Goal: Communication & Community: Answer question/provide support

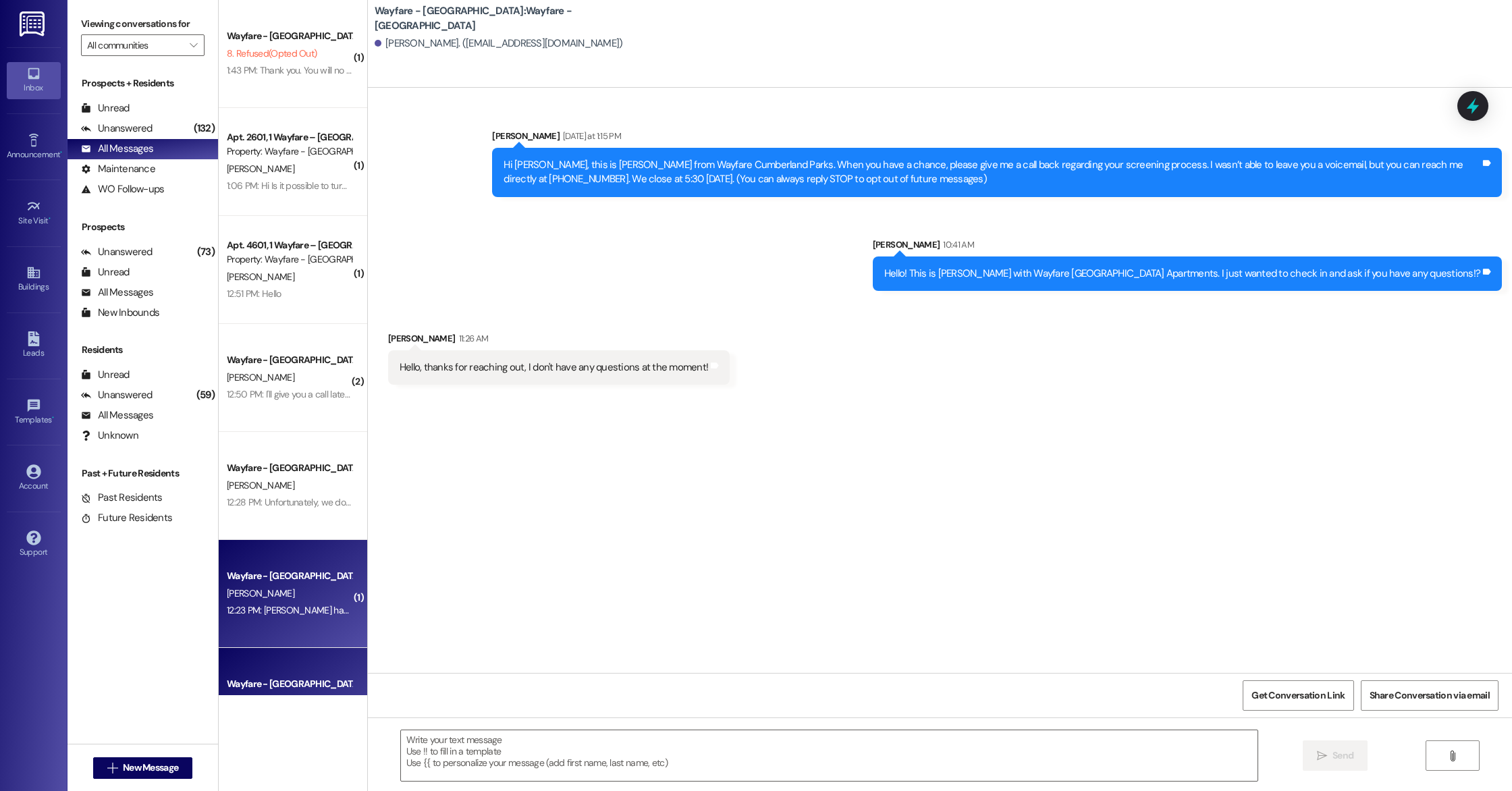
click at [300, 614] on div "12:23 PM: [PERSON_NAME] hasn't arrived yet but my blood pressure is down and I'…" at bounding box center [521, 610] width 590 height 13
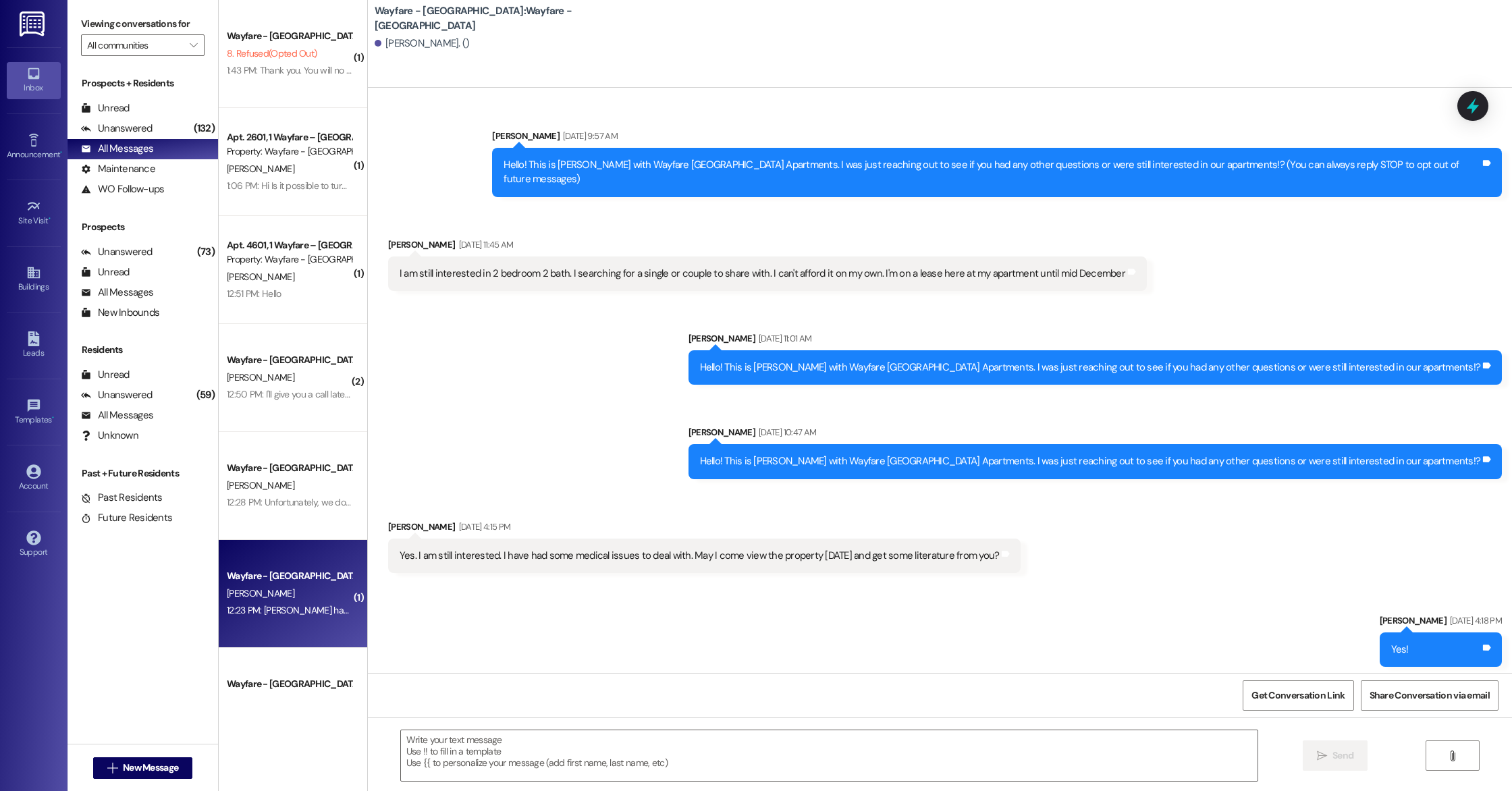
scroll to position [3990, 0]
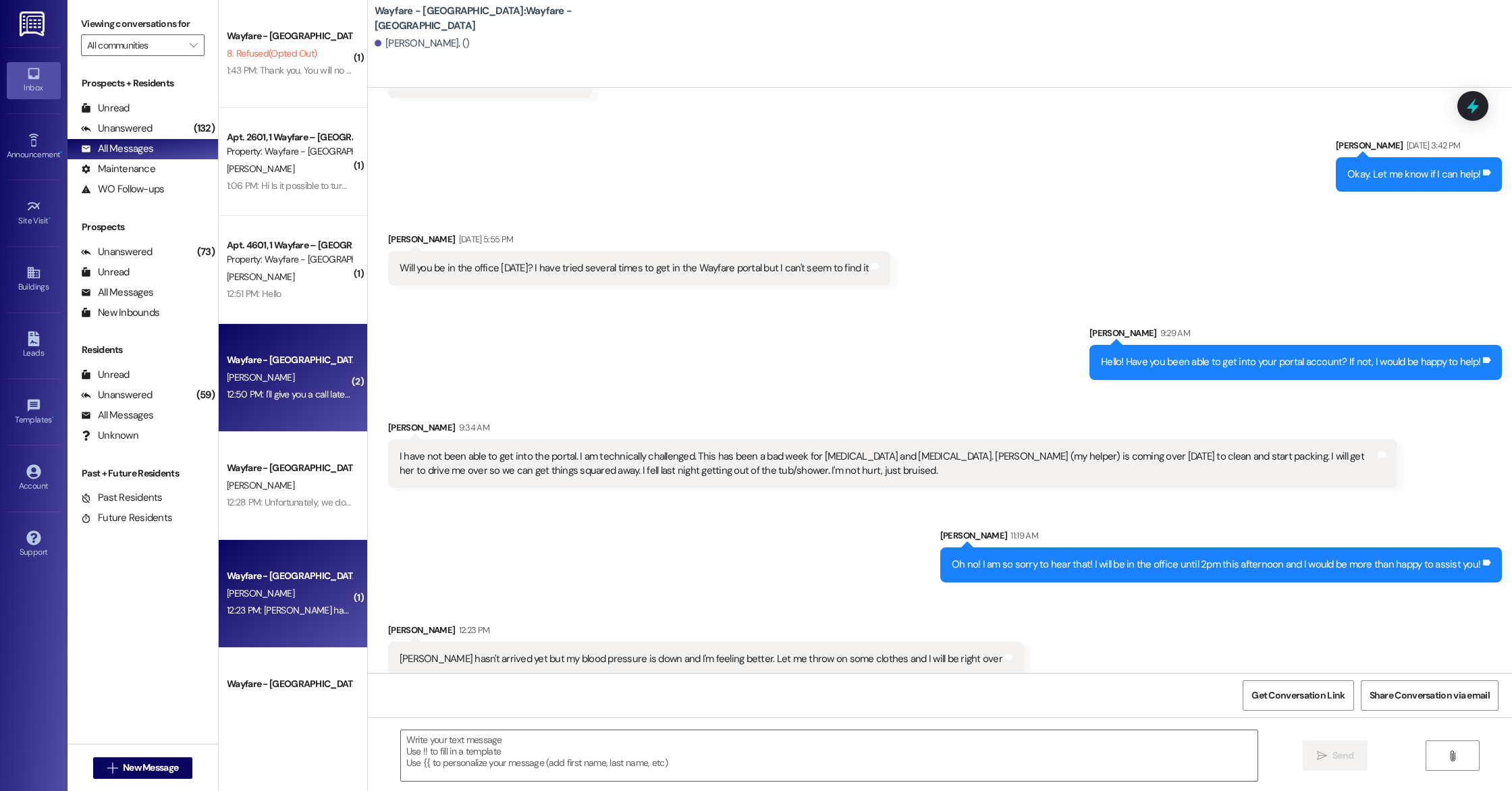
click at [278, 405] on div "Wayfare - [GEOGRAPHIC_DATA] [PERSON_NAME] 12:50 PM: I'll give you a call later …" at bounding box center [293, 378] width 148 height 108
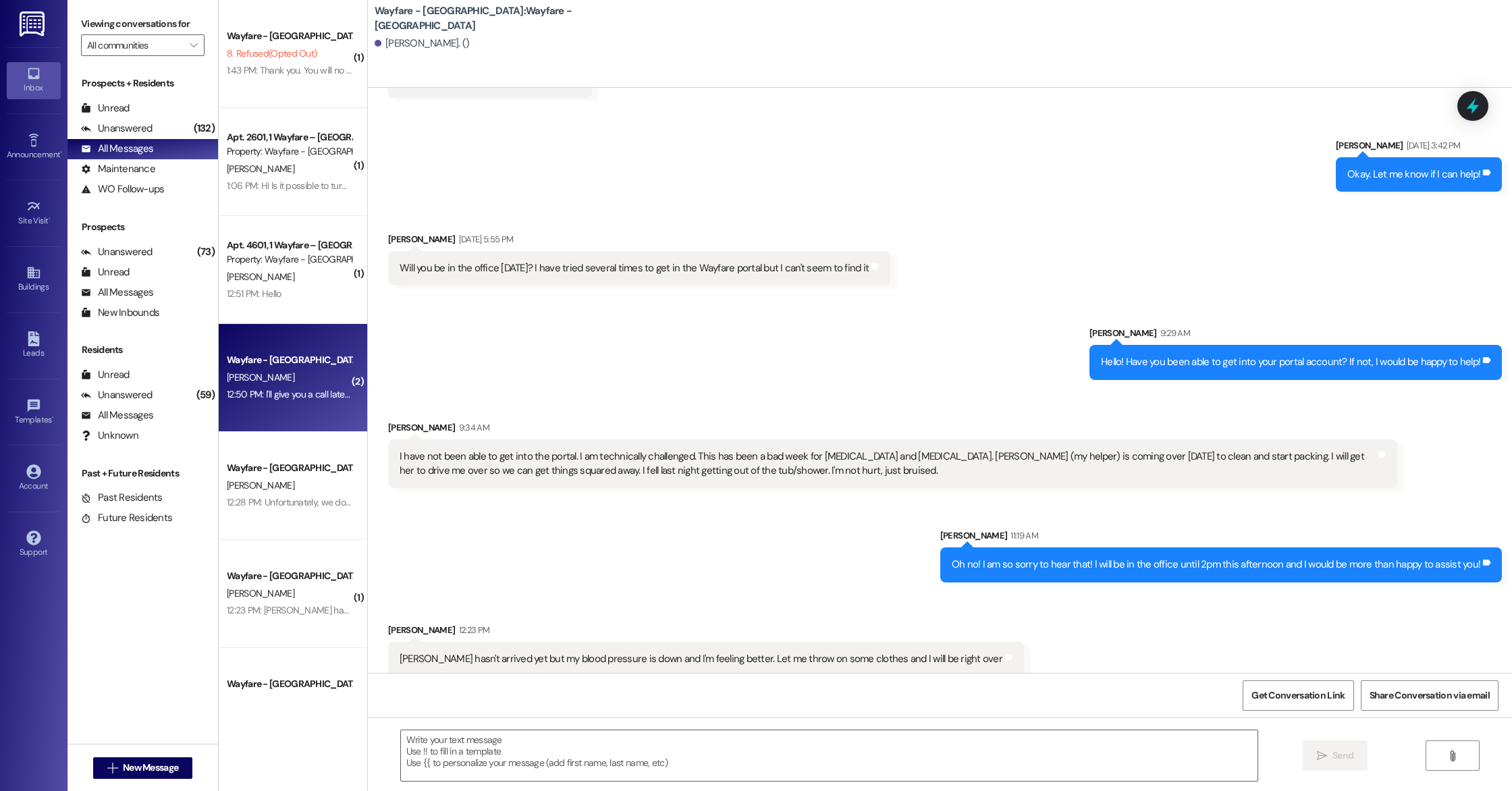
scroll to position [424, 0]
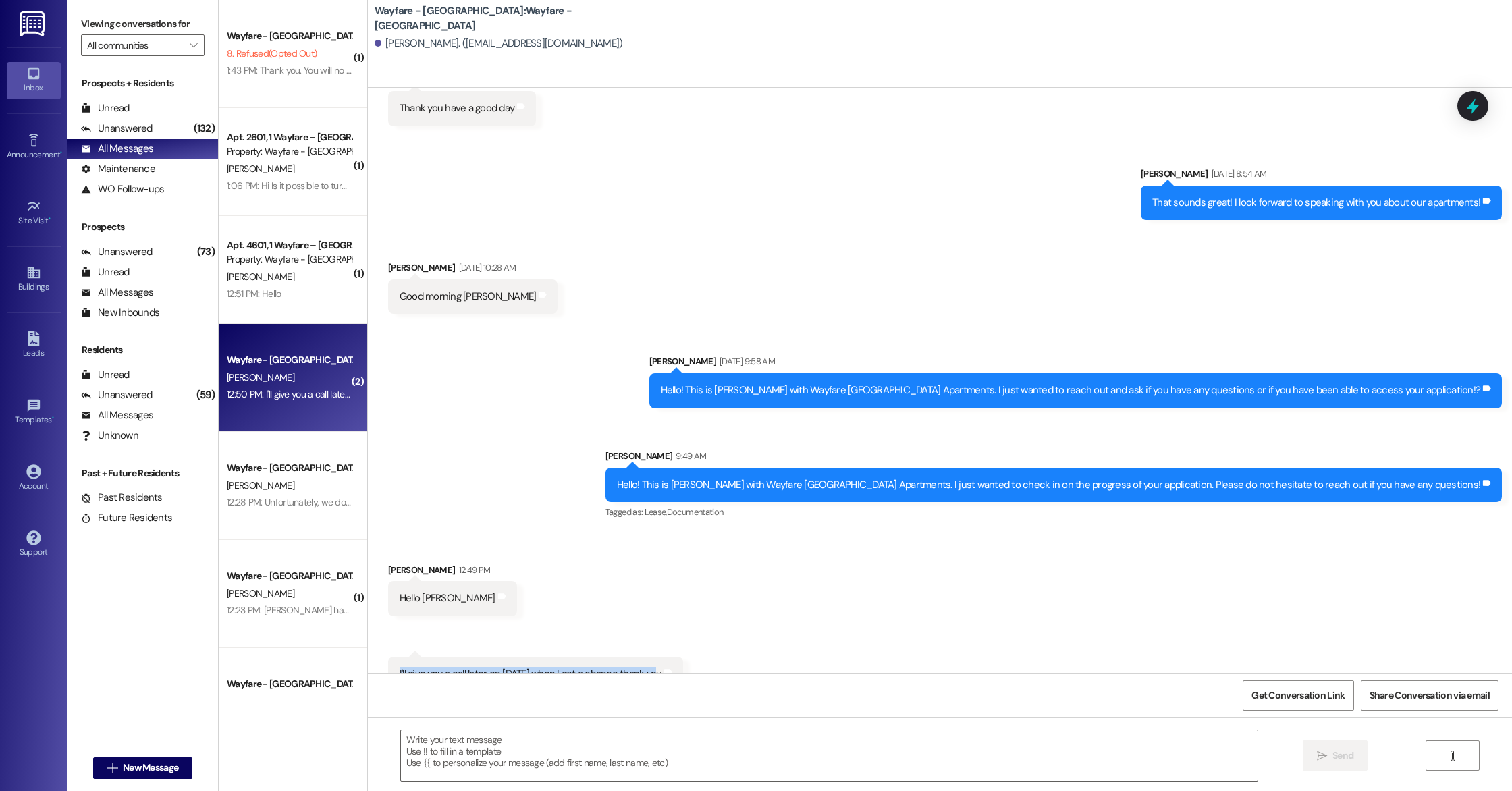
drag, startPoint x: 387, startPoint y: 645, endPoint x: 643, endPoint y: 643, distance: 256.0
click at [643, 667] on div "I'll give you a call later on [DATE] when I get a chance thank you" at bounding box center [531, 673] width 262 height 14
click at [600, 605] on div "Received via SMS [PERSON_NAME] 12:49 PM Hello [PERSON_NAME] Tags and notes Rece…" at bounding box center [940, 618] width 1144 height 170
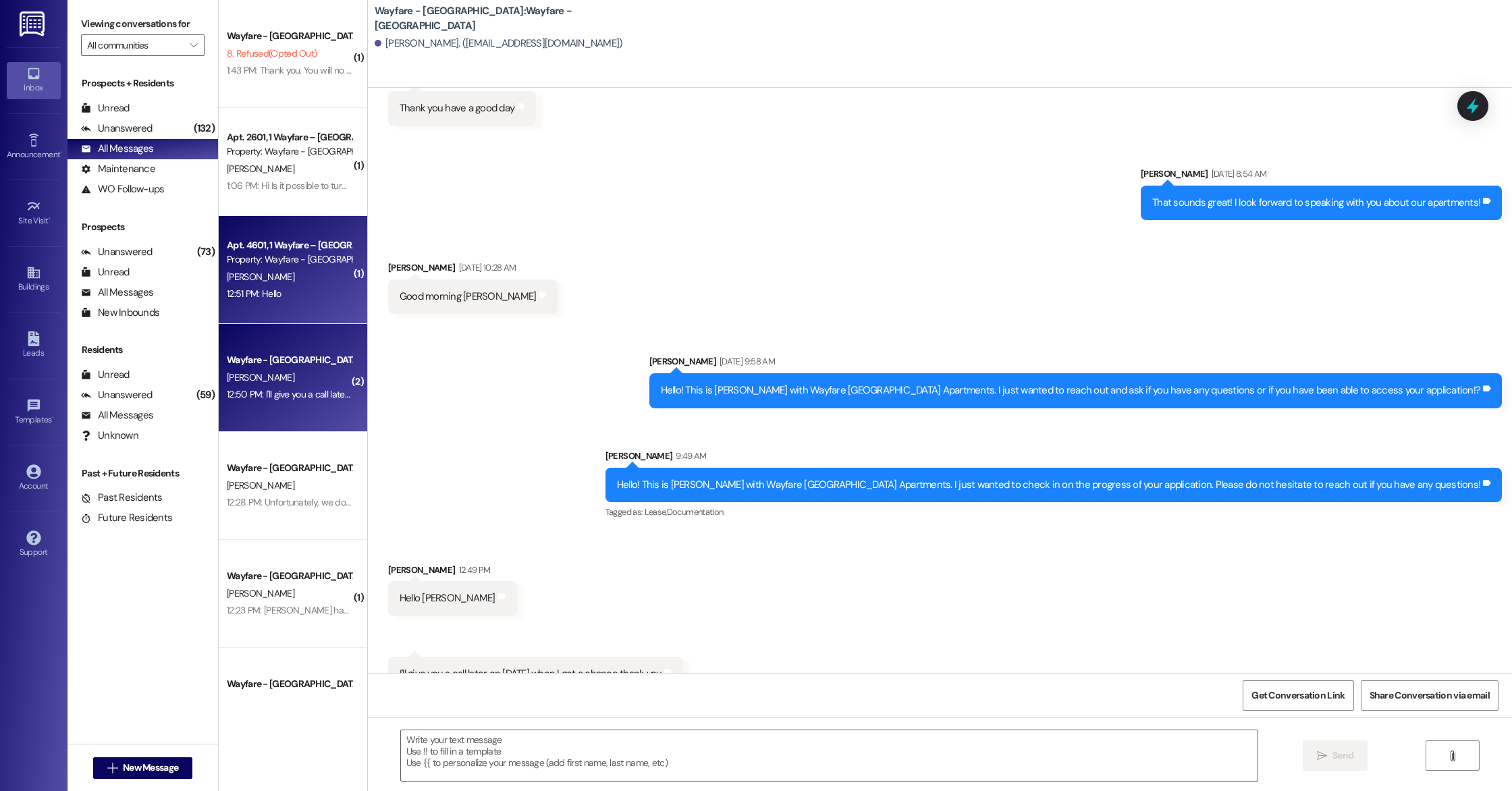
click at [298, 265] on div "Property: Wayfare - [GEOGRAPHIC_DATA]" at bounding box center [289, 259] width 125 height 14
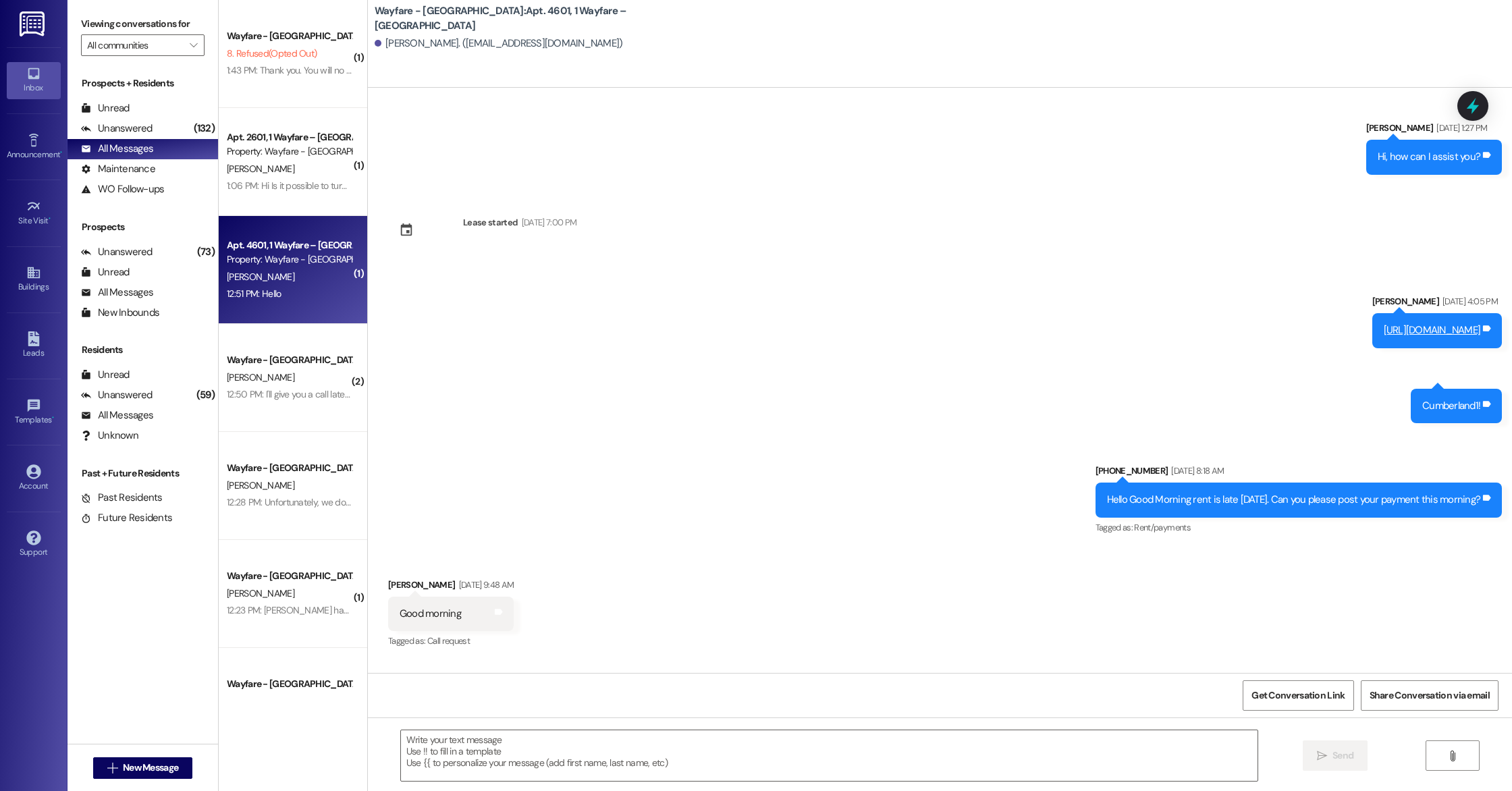
scroll to position [10867, 0]
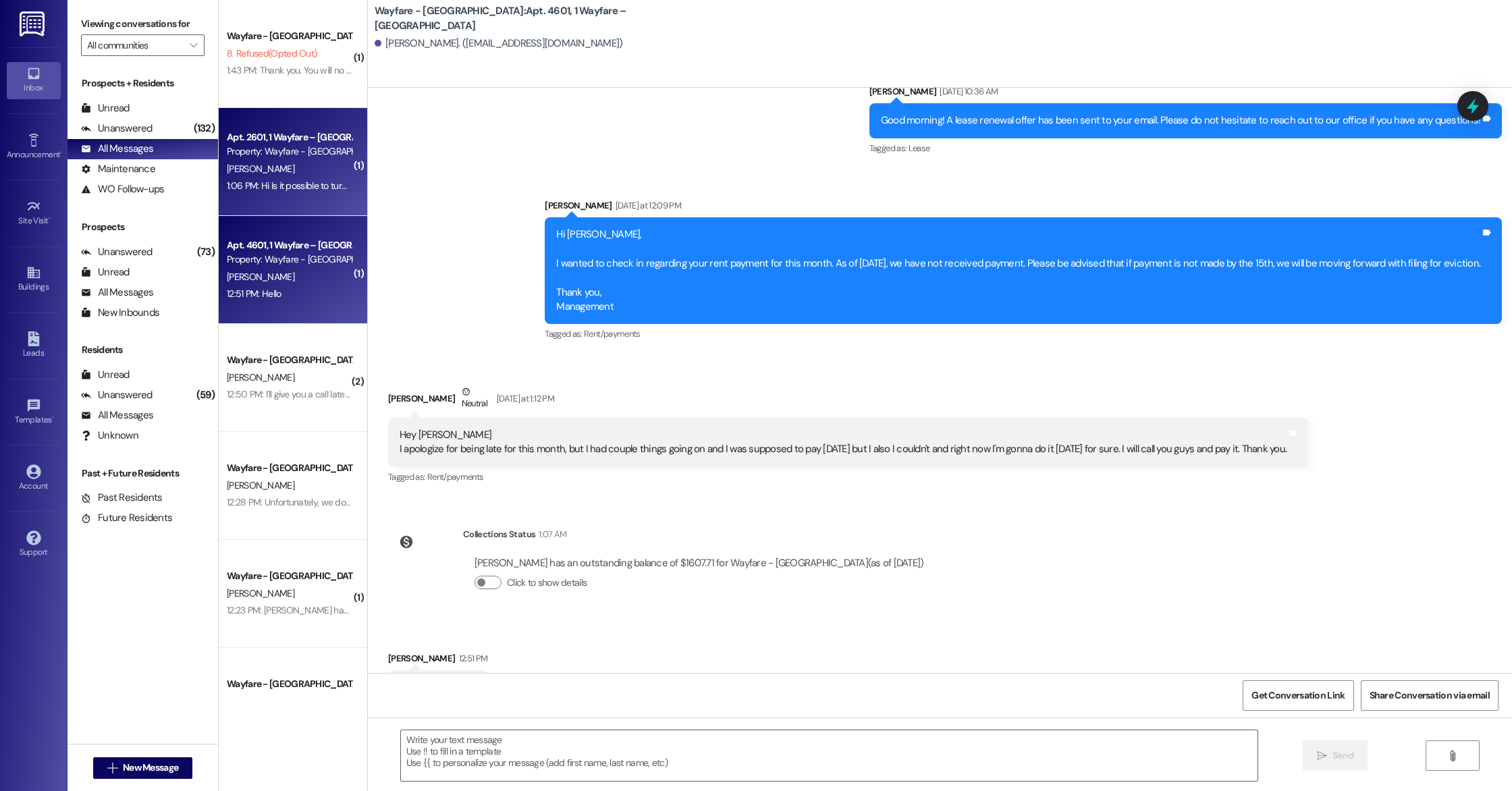
click at [311, 199] on div "Apt. 2601, 1 Wayfare – [GEOGRAPHIC_DATA] Property: Wayfare - [GEOGRAPHIC_DATA] …" at bounding box center [293, 162] width 148 height 108
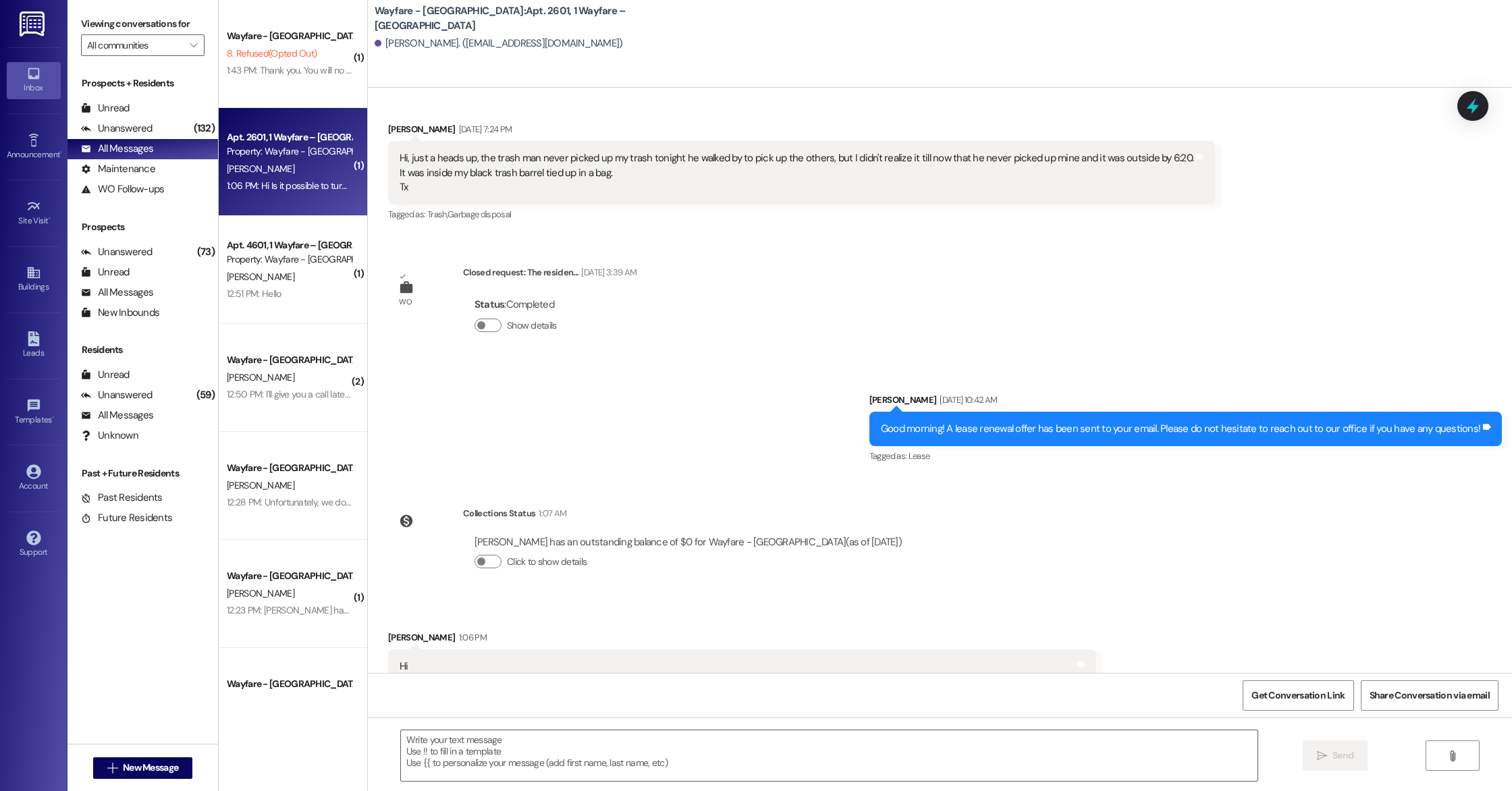
scroll to position [18572, 0]
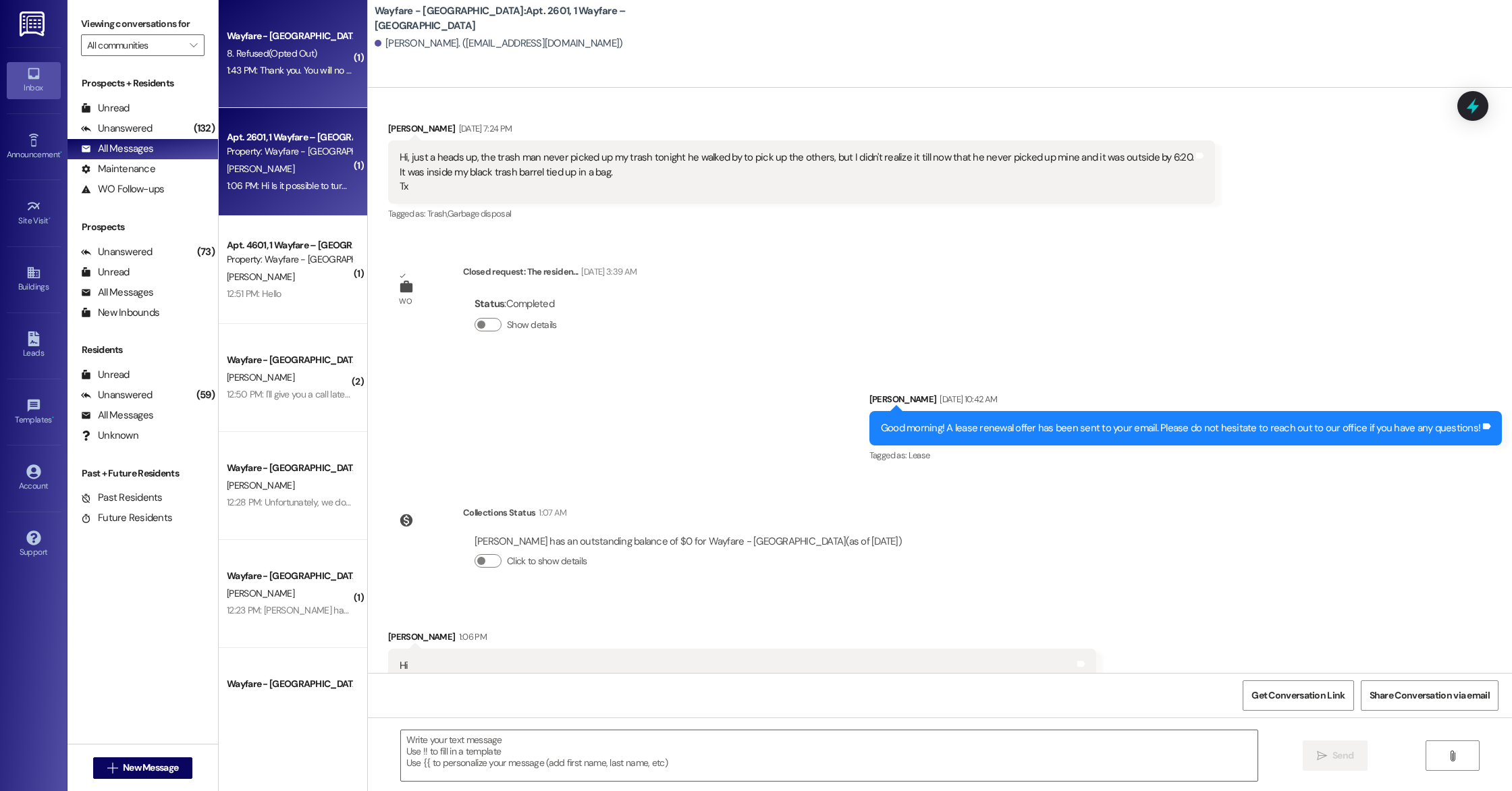
click at [295, 79] on div "Wayfare - [GEOGRAPHIC_DATA] 8. Refused (Opted Out) 1:43 PM: Thank you. You will…" at bounding box center [293, 54] width 148 height 108
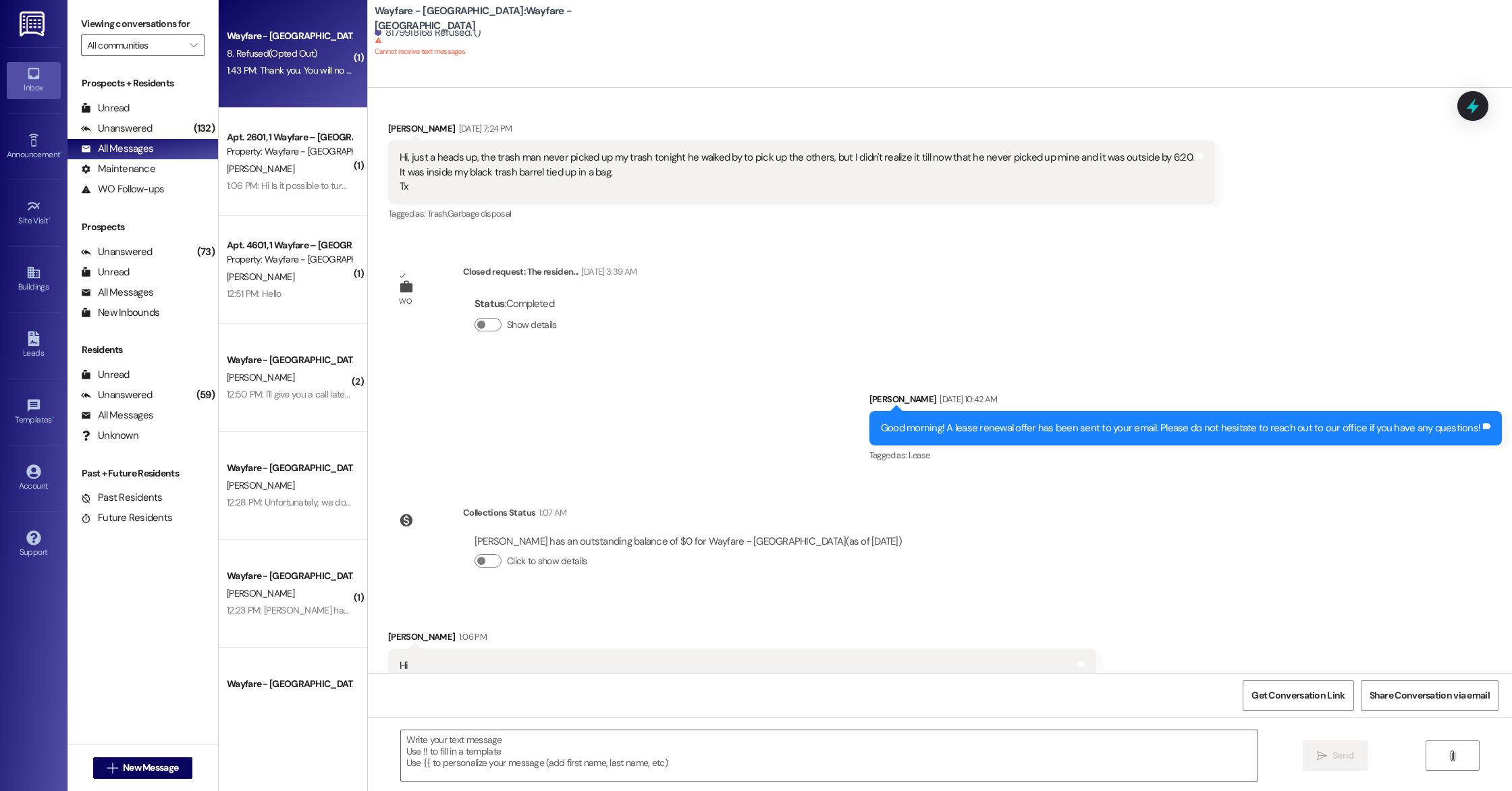
scroll to position [0, 0]
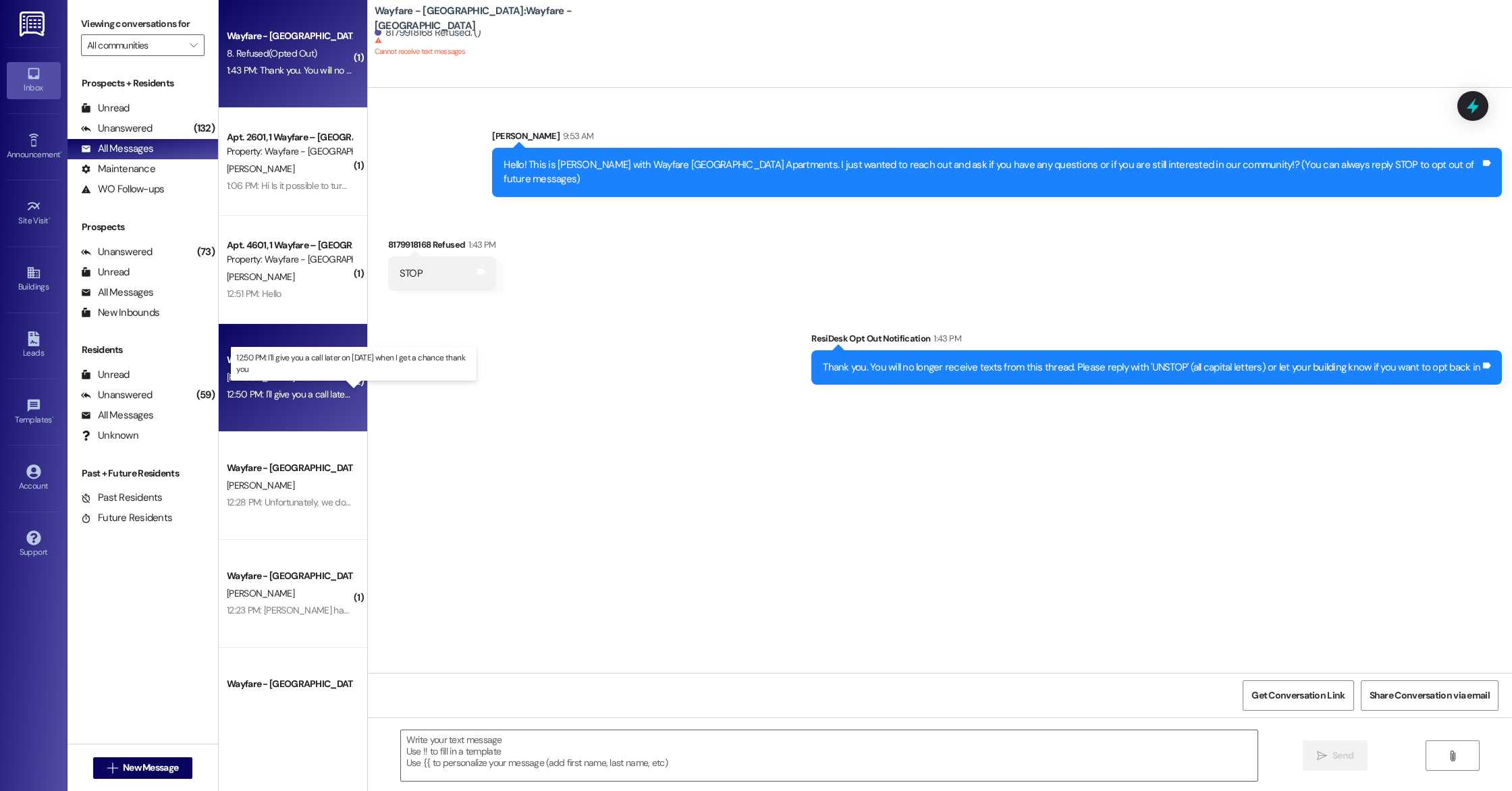
click at [316, 396] on div "12:50 PM: I'll give you a call later on [DATE] when I get a chance thank you 12…" at bounding box center [367, 394] width 282 height 13
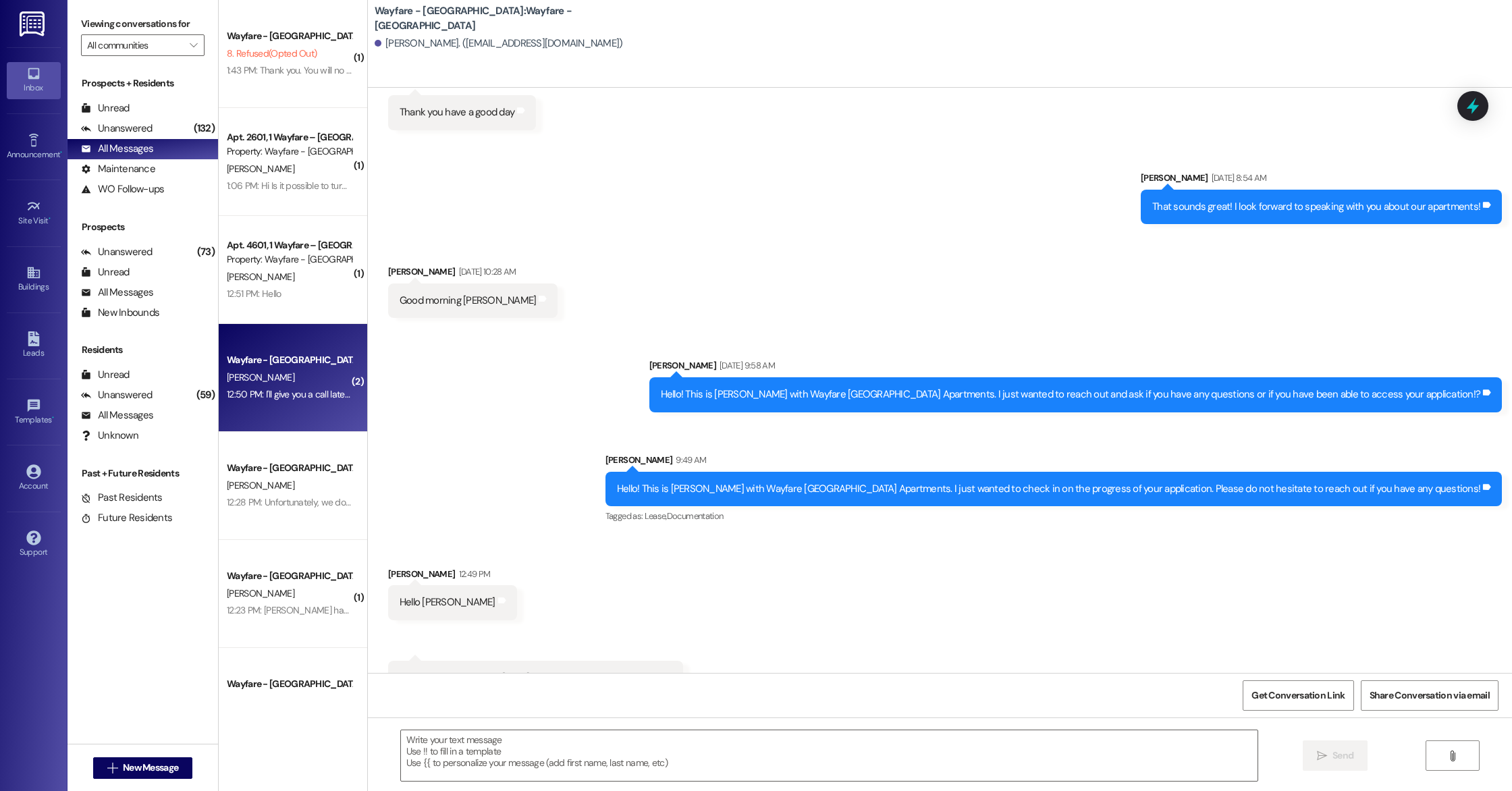
scroll to position [423, 0]
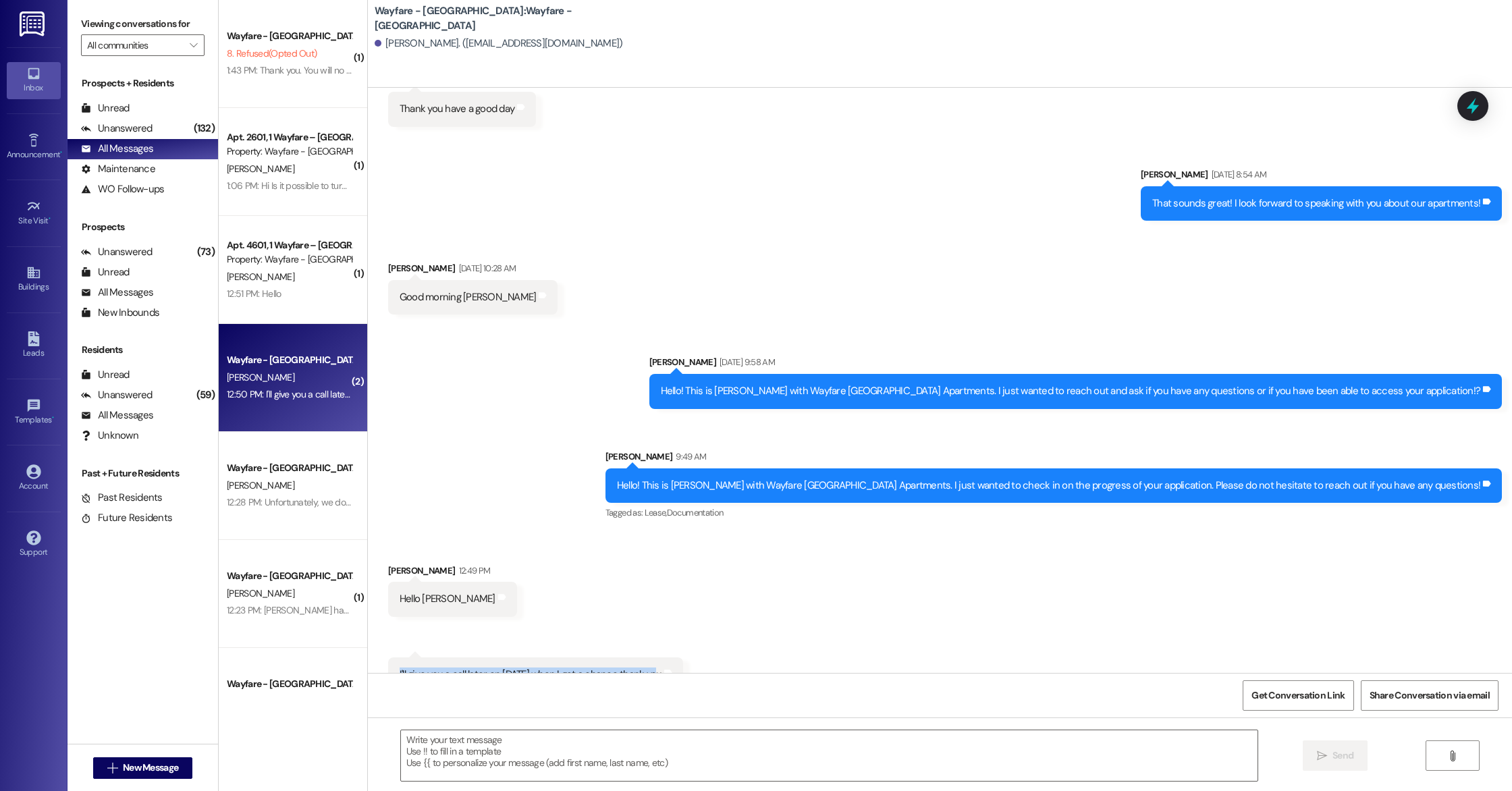
drag, startPoint x: 386, startPoint y: 645, endPoint x: 644, endPoint y: 645, distance: 258.0
click at [644, 668] on div "I'll give you a call later on [DATE] when I get a chance thank you" at bounding box center [530, 674] width 265 height 14
copy div "I'll give you a call later on [DATE] when I get a chance thank you"
